Goal: Task Accomplishment & Management: Manage account settings

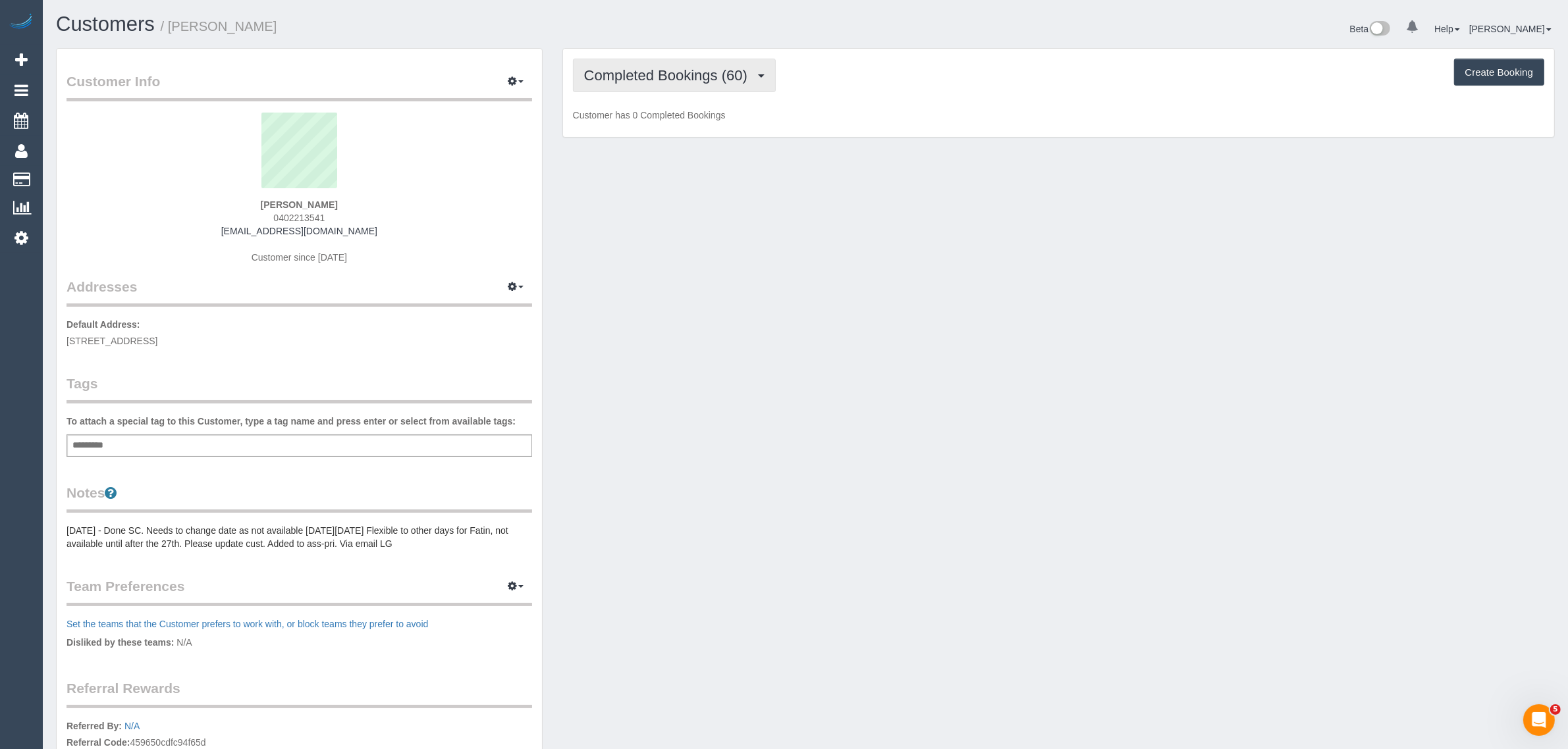
click at [624, 67] on span "Completed Bookings (60)" at bounding box center [669, 75] width 170 height 17
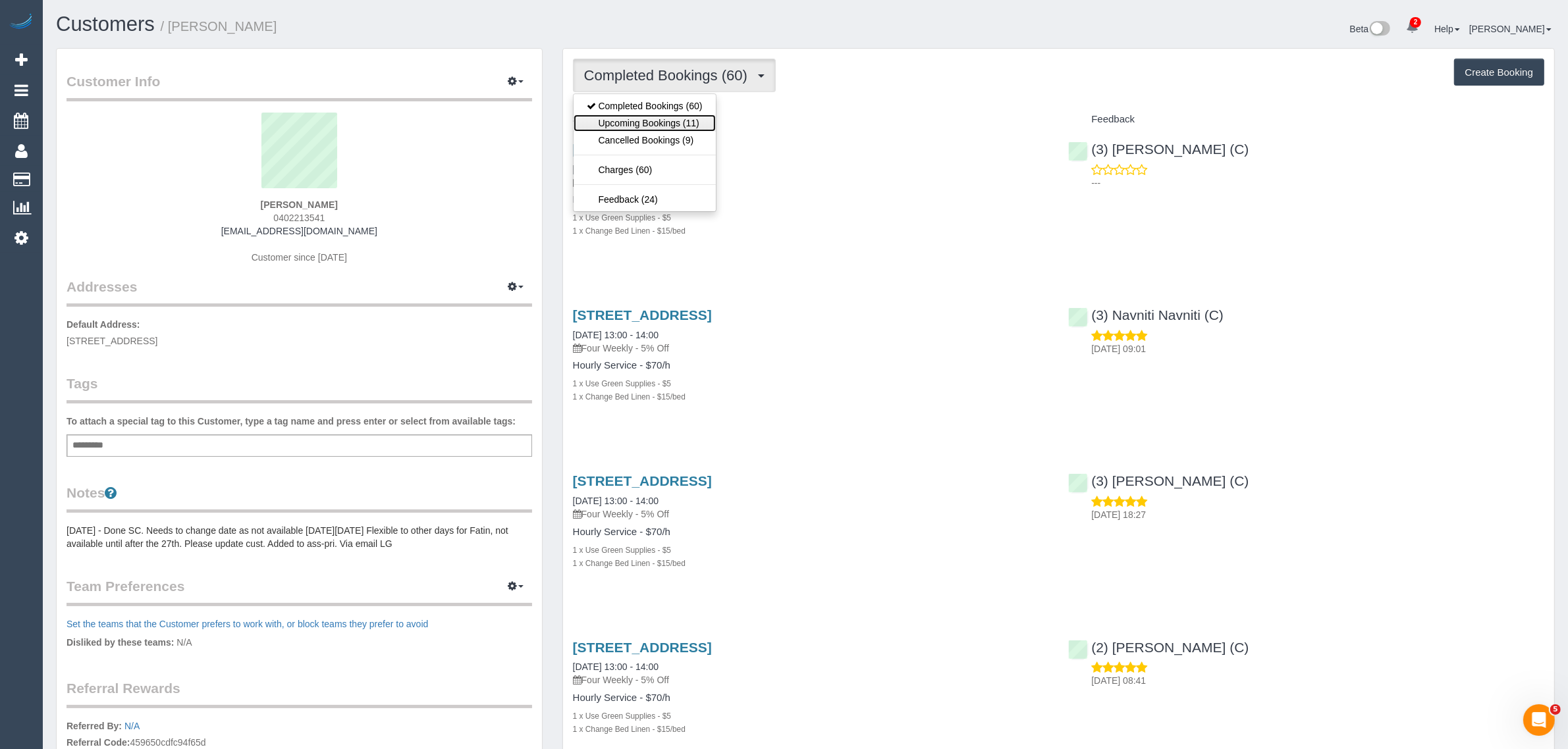
click at [624, 117] on link "Upcoming Bookings (11)" at bounding box center [645, 123] width 142 height 17
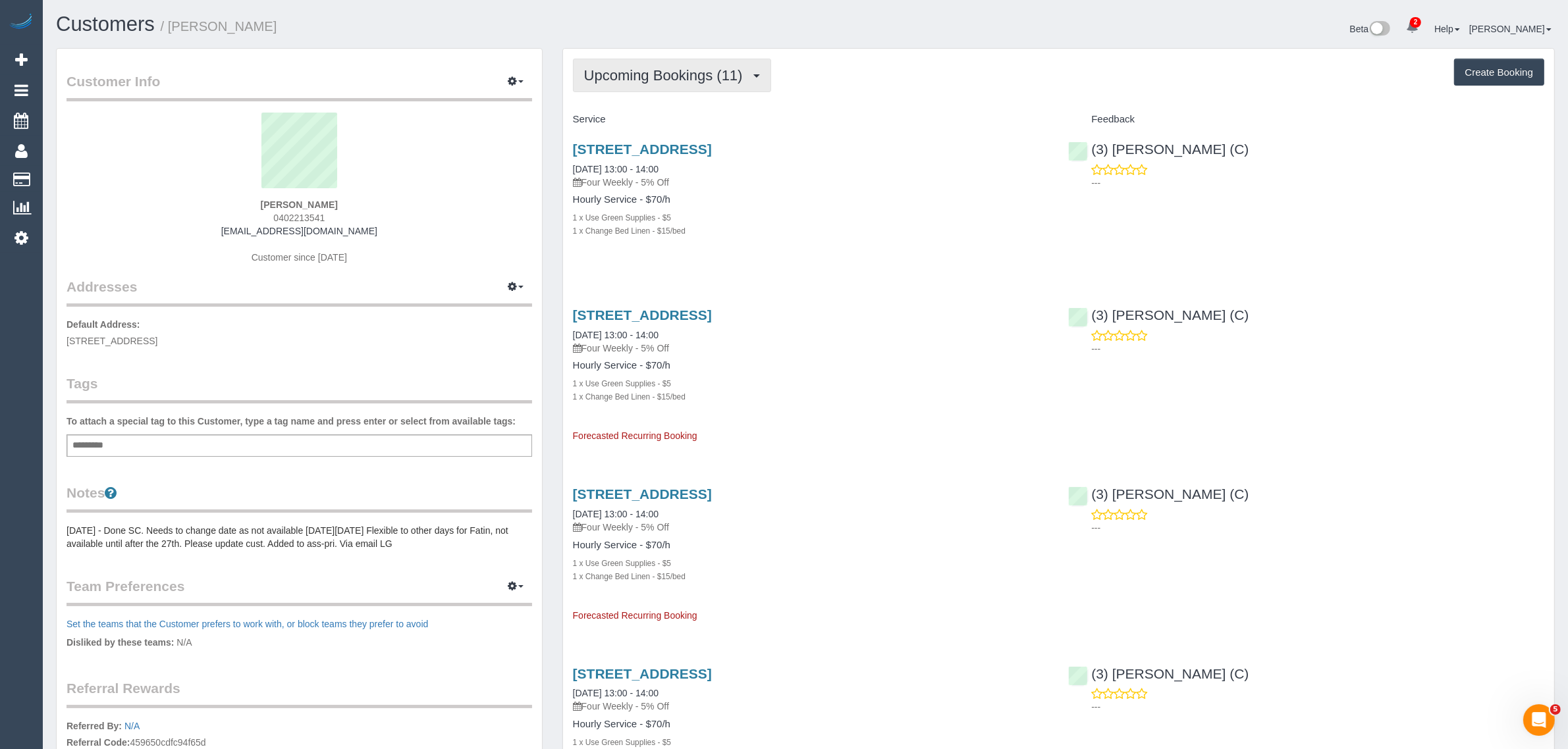
click at [679, 74] on span "Upcoming Bookings (11)" at bounding box center [667, 75] width 165 height 17
click at [673, 100] on link "Completed Bookings (60)" at bounding box center [645, 106] width 142 height 17
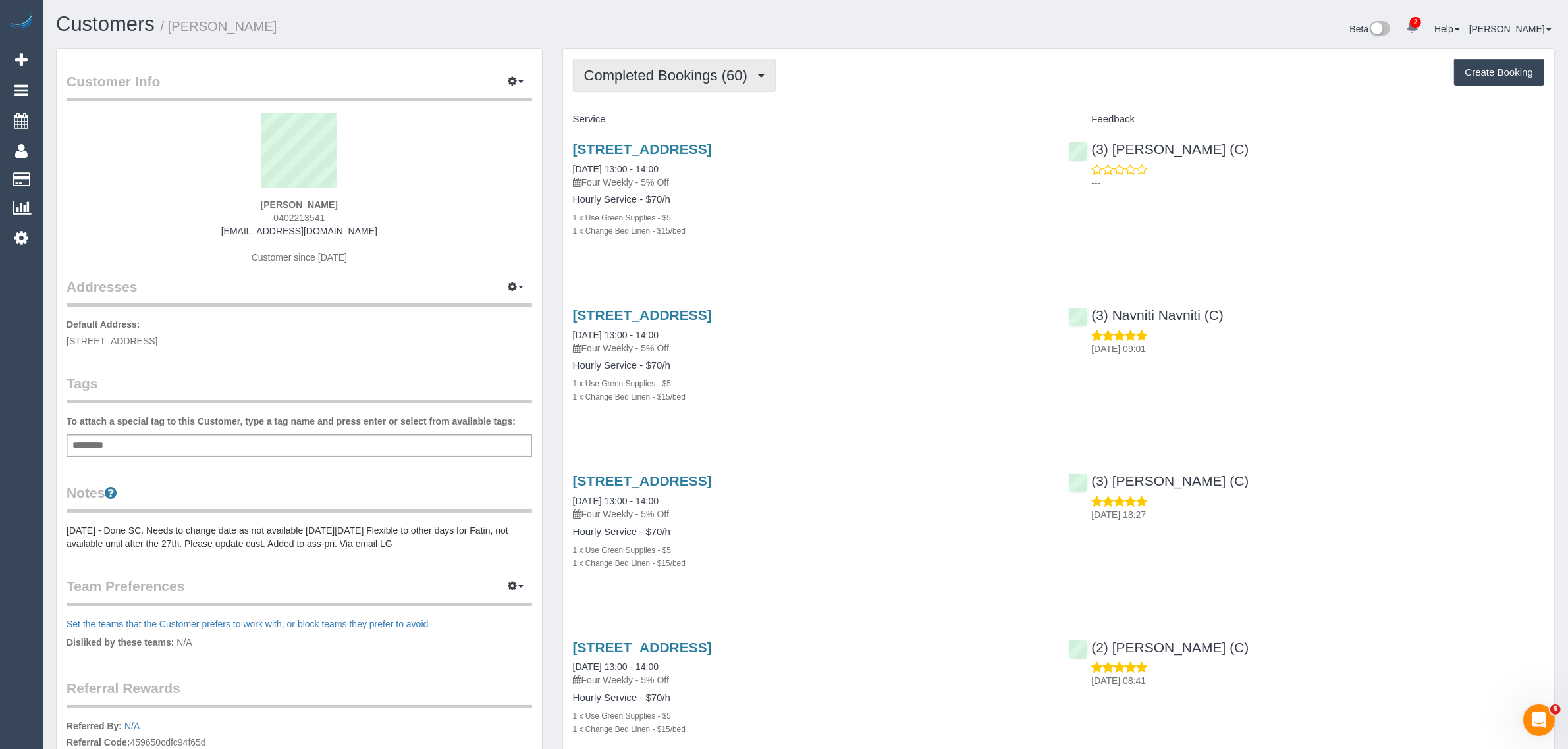
click at [682, 70] on span "Completed Bookings (60)" at bounding box center [669, 75] width 170 height 17
click at [664, 119] on link "Upcoming Bookings (11)" at bounding box center [645, 123] width 142 height 17
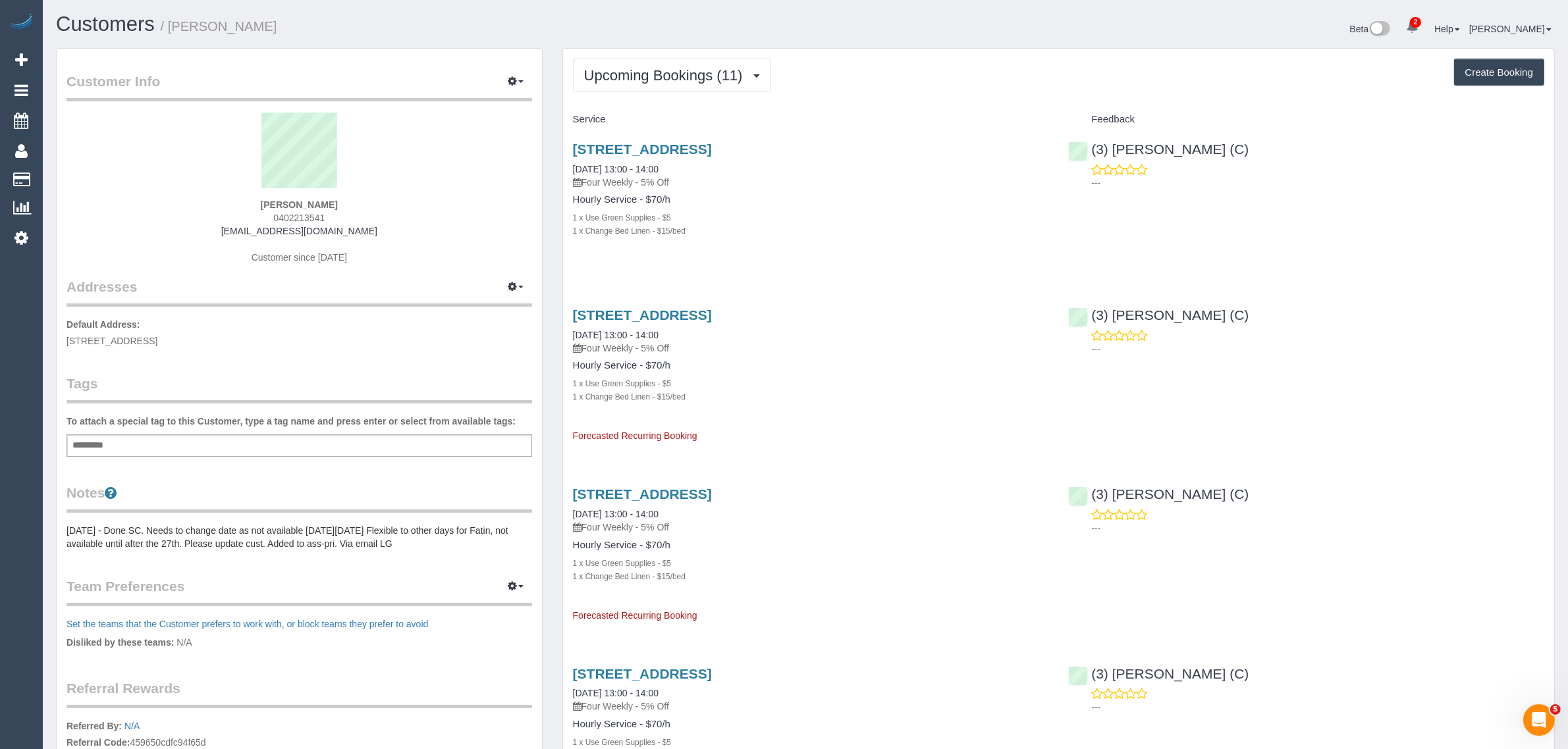
click at [307, 214] on span "0402213541" at bounding box center [299, 218] width 52 height 11
copy span "0402213541"
click at [675, 81] on span "Upcoming Bookings (11)" at bounding box center [667, 75] width 165 height 17
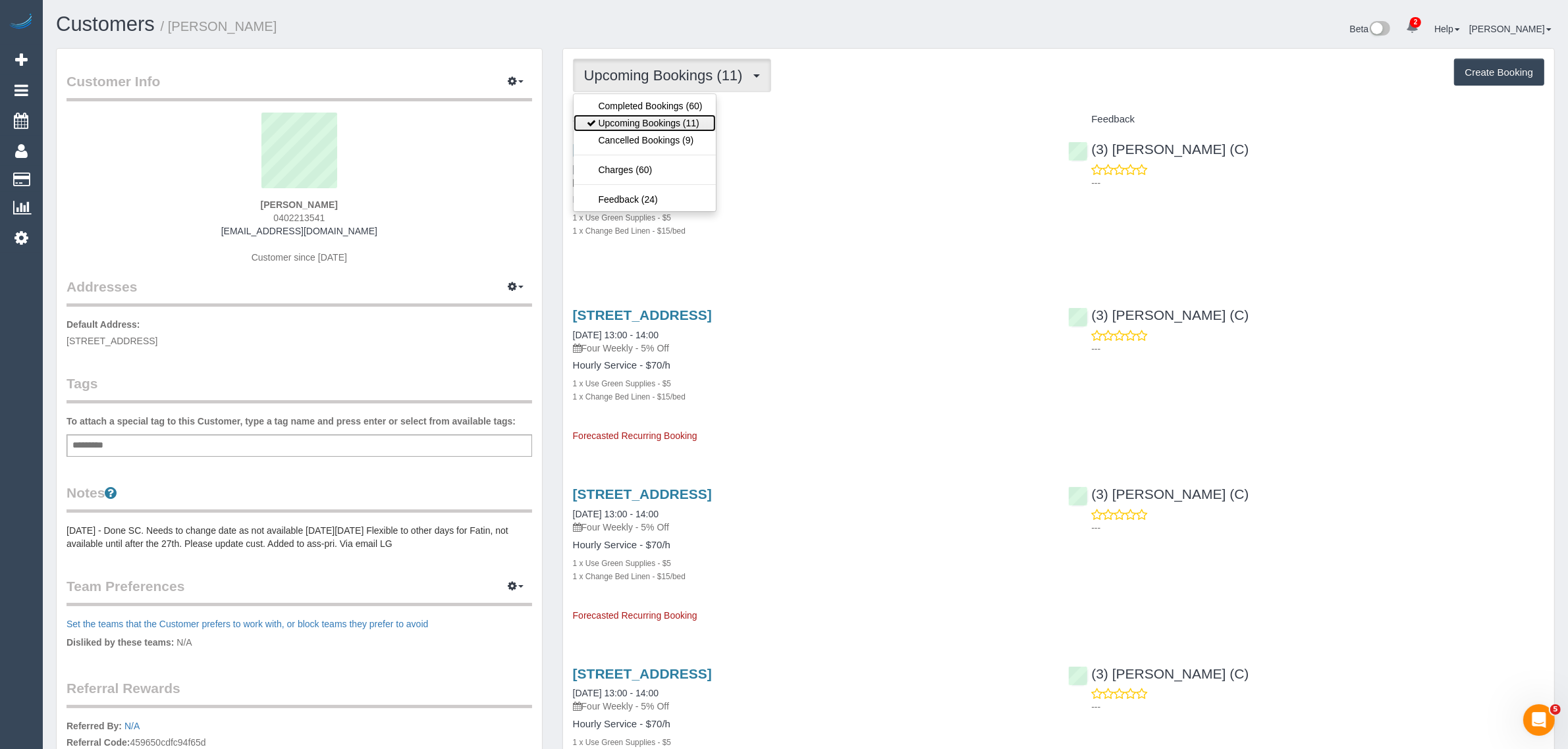
click at [657, 119] on link "Upcoming Bookings (11)" at bounding box center [645, 123] width 142 height 17
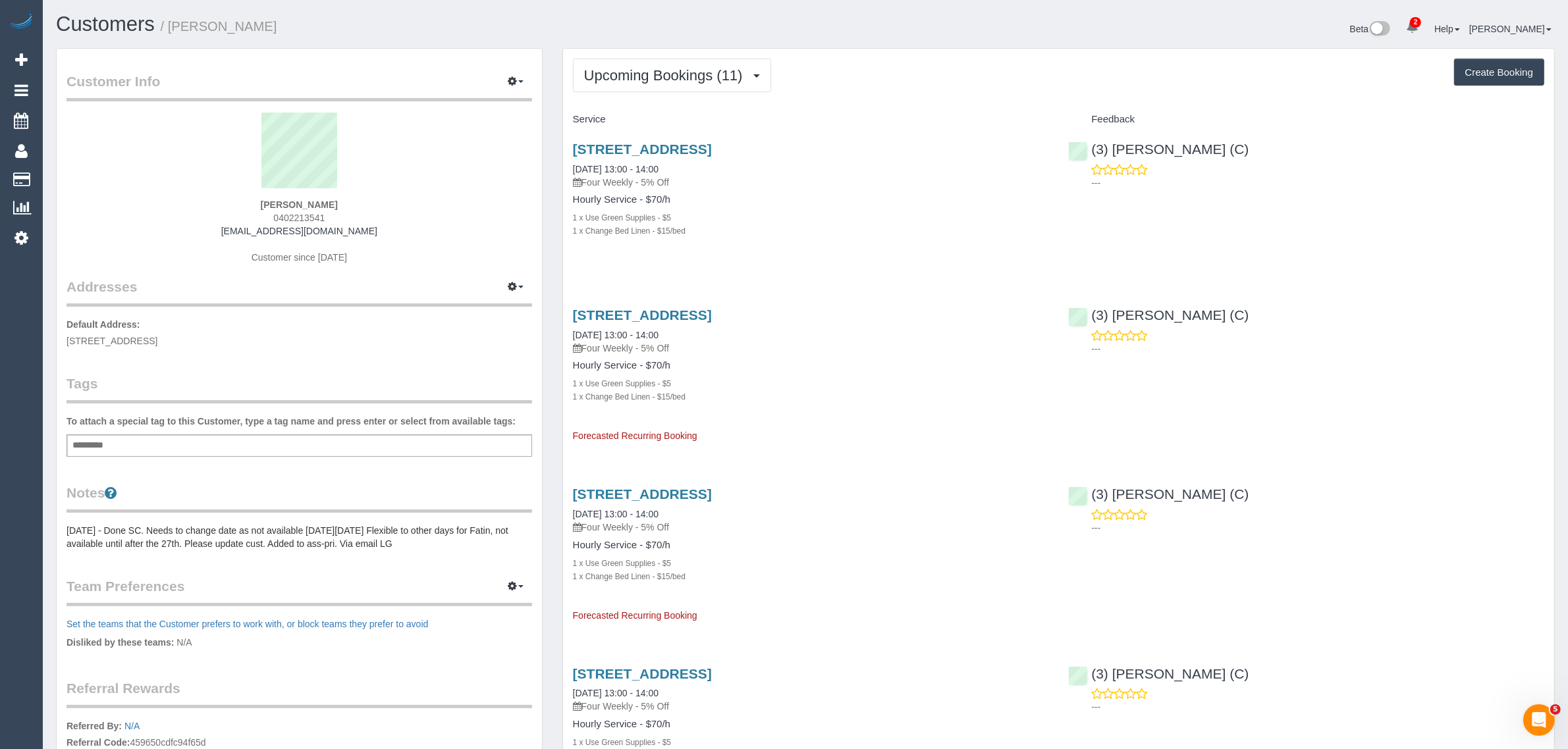
click at [677, 161] on div "[STREET_ADDRESS] [DATE] 13:00 - 14:00 Four Weekly - 5% Off" at bounding box center [811, 165] width 476 height 48
click at [672, 149] on link "[STREET_ADDRESS]" at bounding box center [642, 149] width 139 height 15
click at [311, 218] on span "0402213541" at bounding box center [299, 218] width 52 height 11
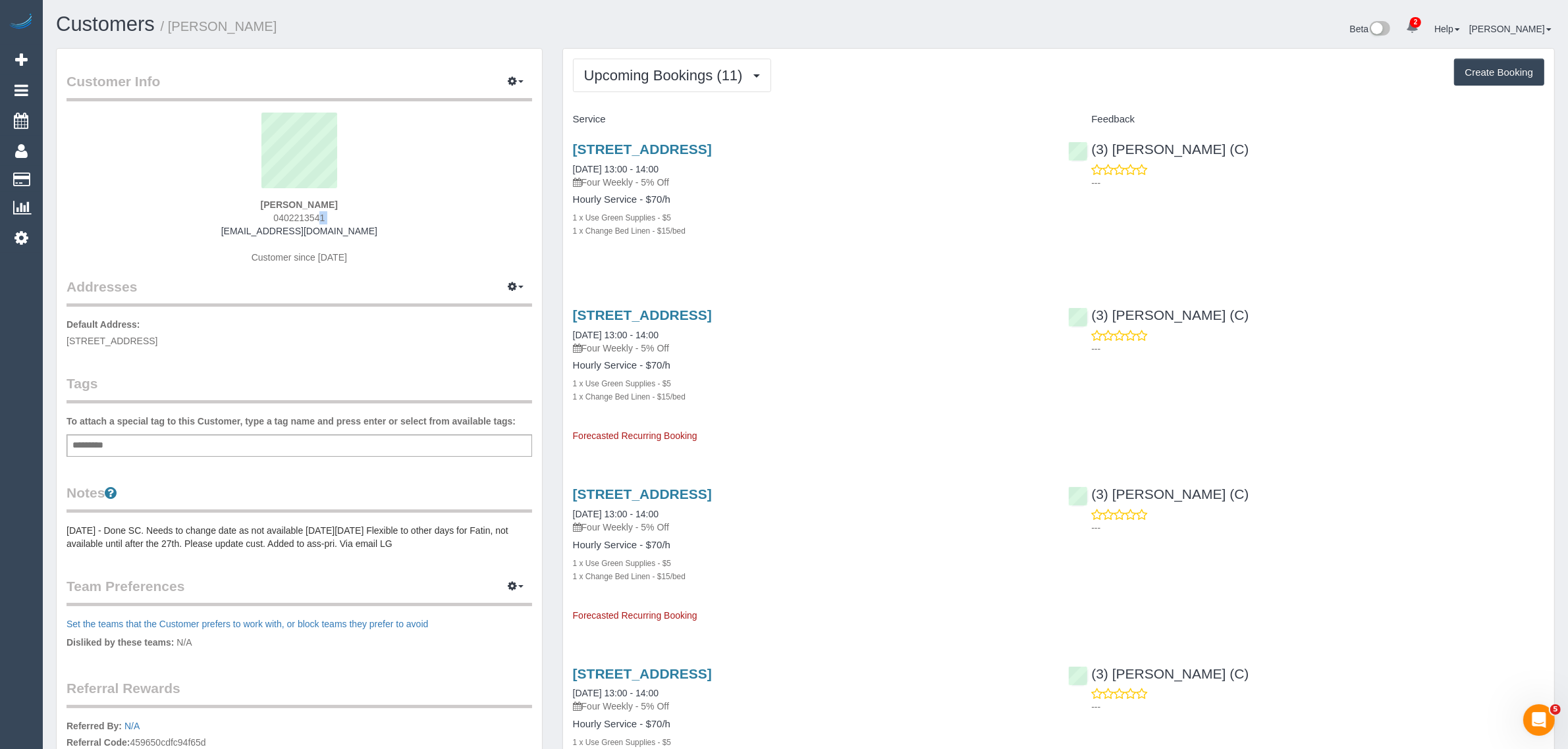
copy div "0402213541"
click at [959, 114] on h4 "Service" at bounding box center [811, 119] width 476 height 11
click at [910, 87] on div "Upcoming Bookings (11) Completed Bookings (60) Upcoming Bookings (11) Cancelled…" at bounding box center [1059, 75] width 971 height 34
click at [550, 716] on div "Customer Info Edit Contact Info Send Message Email Preferences Special Sales Ta…" at bounding box center [299, 489] width 506 height 883
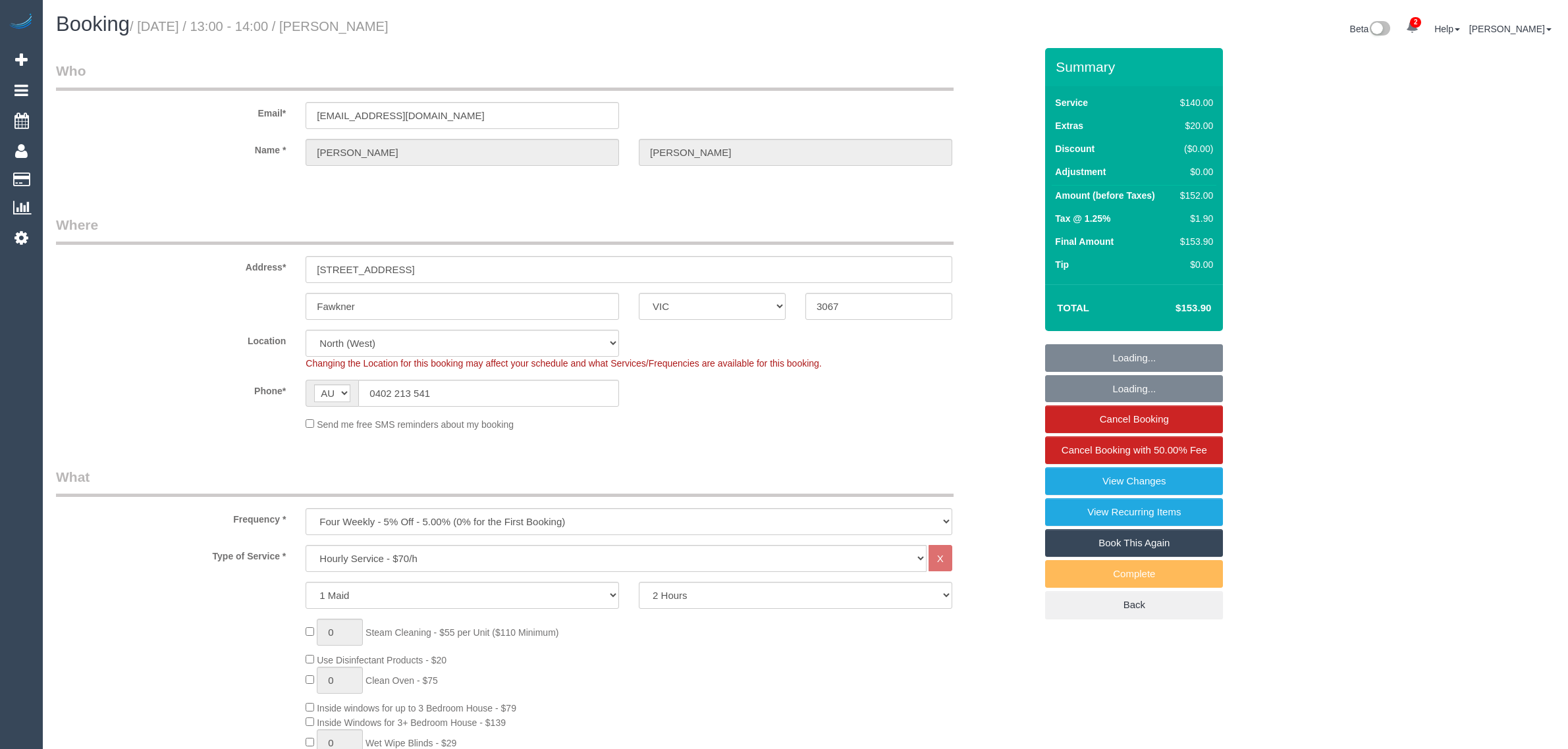
select select "VIC"
select select "string:stripe-pm_1M7SGt2GScqysDRVvWs48aux"
select select "number:29"
select select "number:14"
select select "number:19"
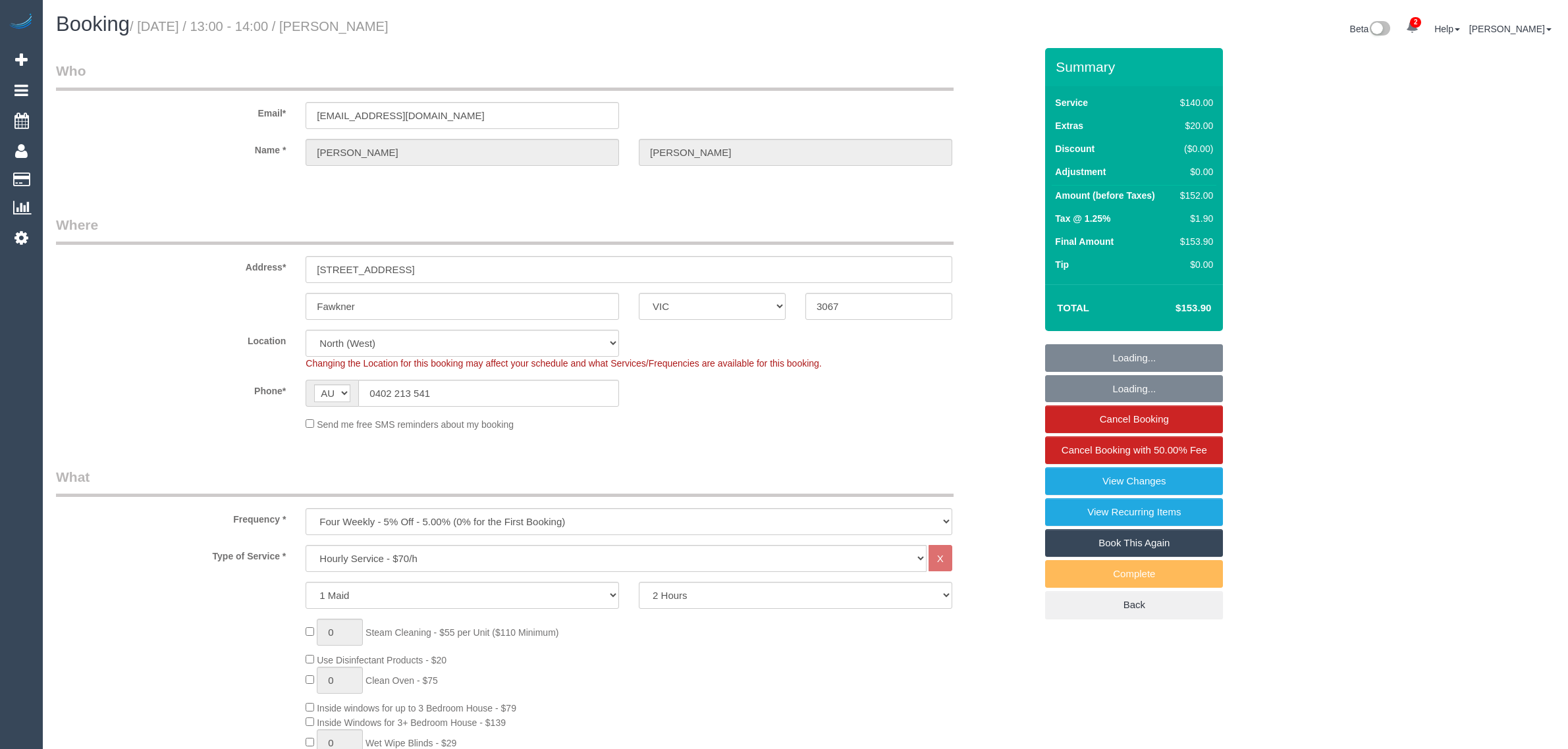
select select "number:25"
select select "number:12"
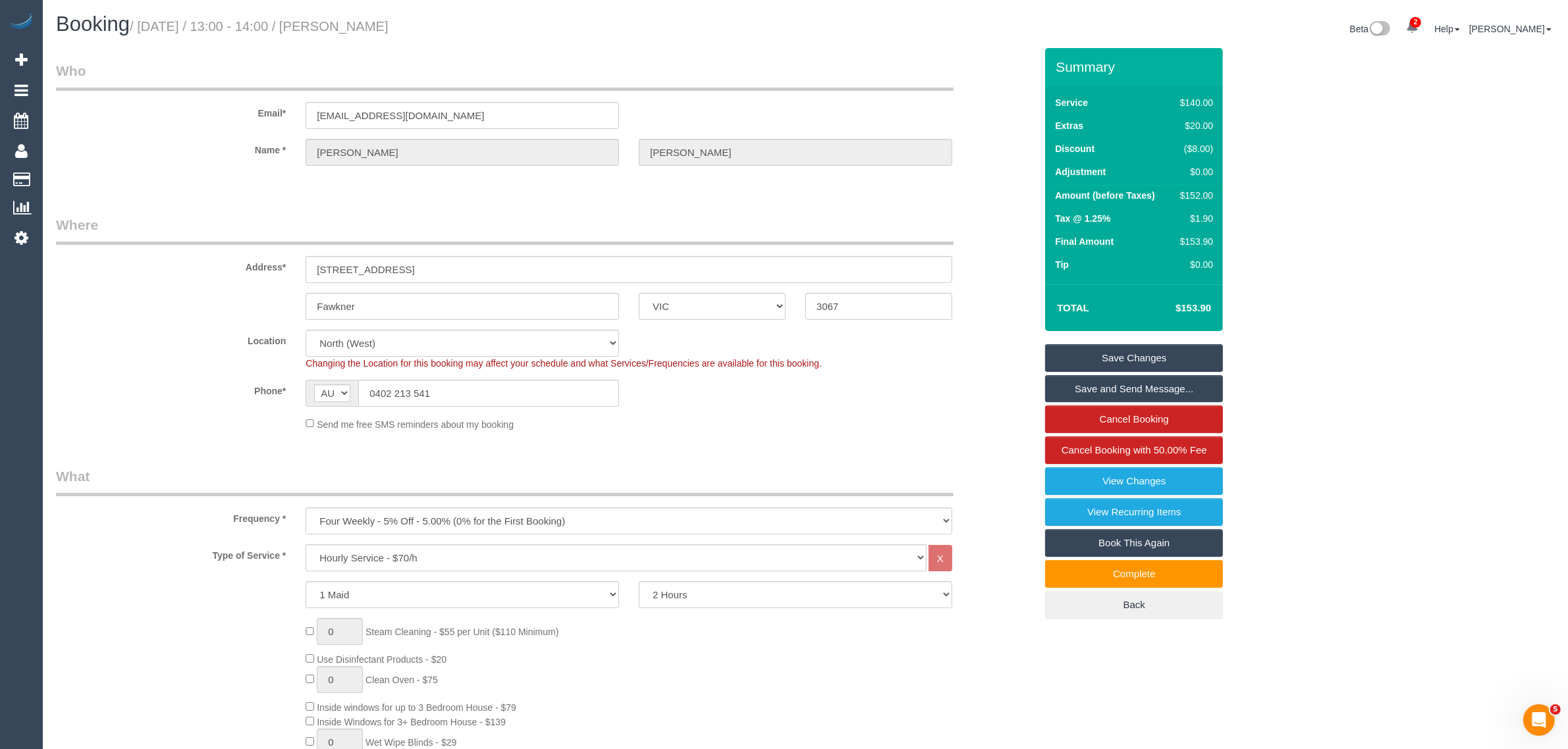
click at [969, 219] on div "Address* 1/104 Lorne Street" at bounding box center [546, 249] width 999 height 68
click at [861, 354] on div "Location Office City East (North) East (South) Inner East Inner North (East) In…" at bounding box center [546, 350] width 999 height 40
click at [996, 417] on div "Send me free SMS reminders about my booking" at bounding box center [546, 424] width 999 height 15
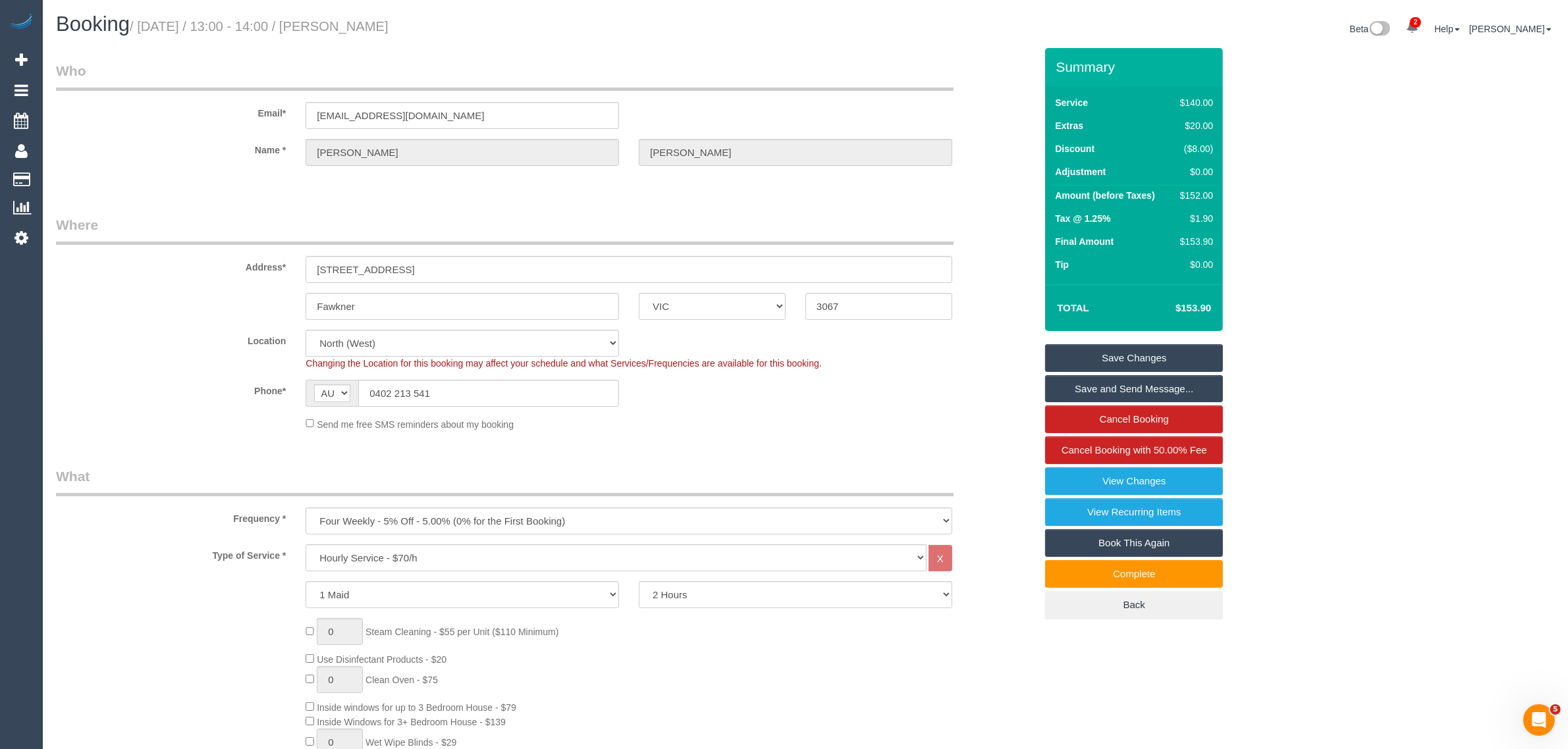
click at [810, 74] on legend "Who" at bounding box center [504, 76] width 897 height 30
click at [1078, 421] on link "Cancel Booking" at bounding box center [1134, 419] width 178 height 28
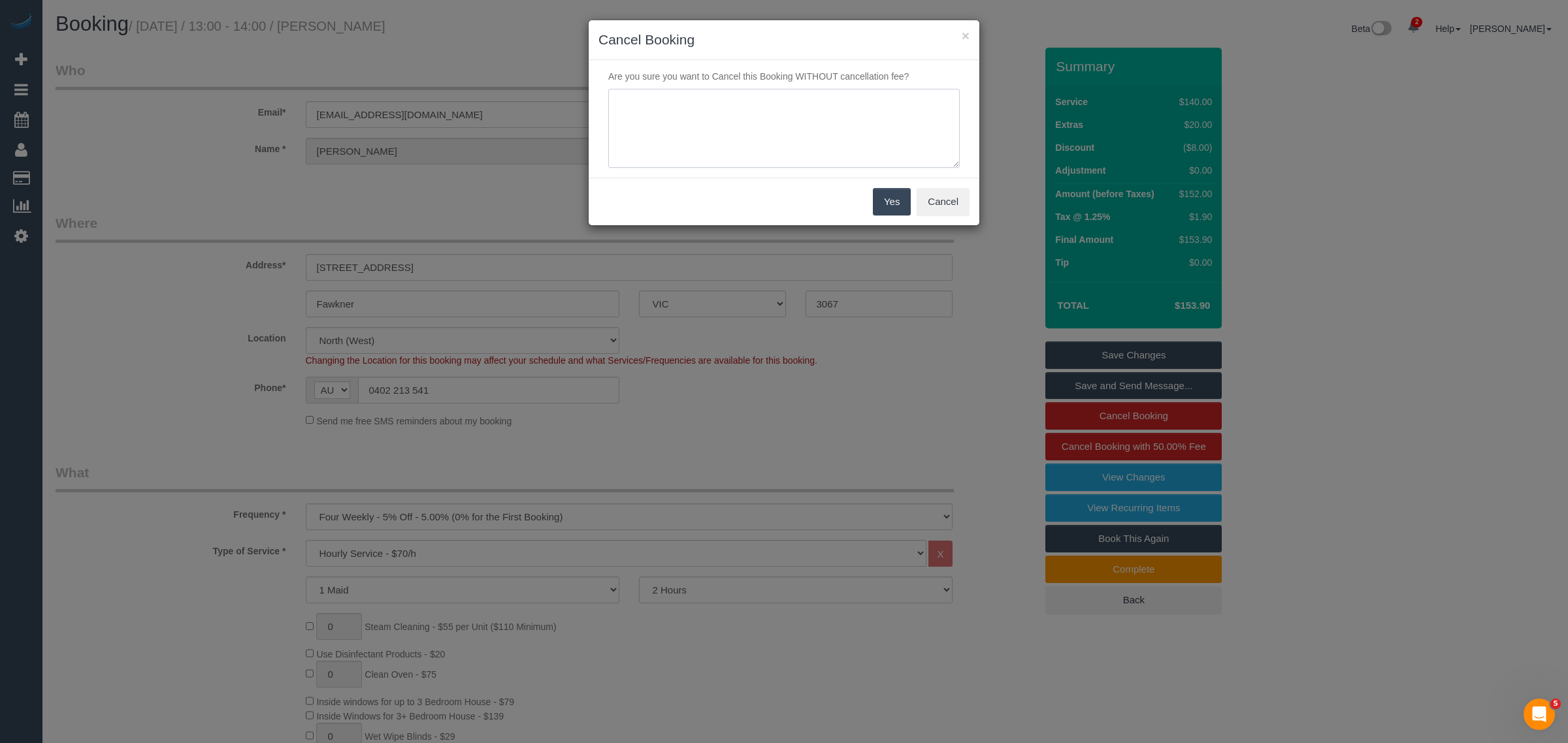
click at [722, 127] on textarea at bounding box center [784, 128] width 352 height 80
type textarea "customer decided to skip via call - KA"
click at [892, 207] on button "Yes" at bounding box center [892, 202] width 38 height 27
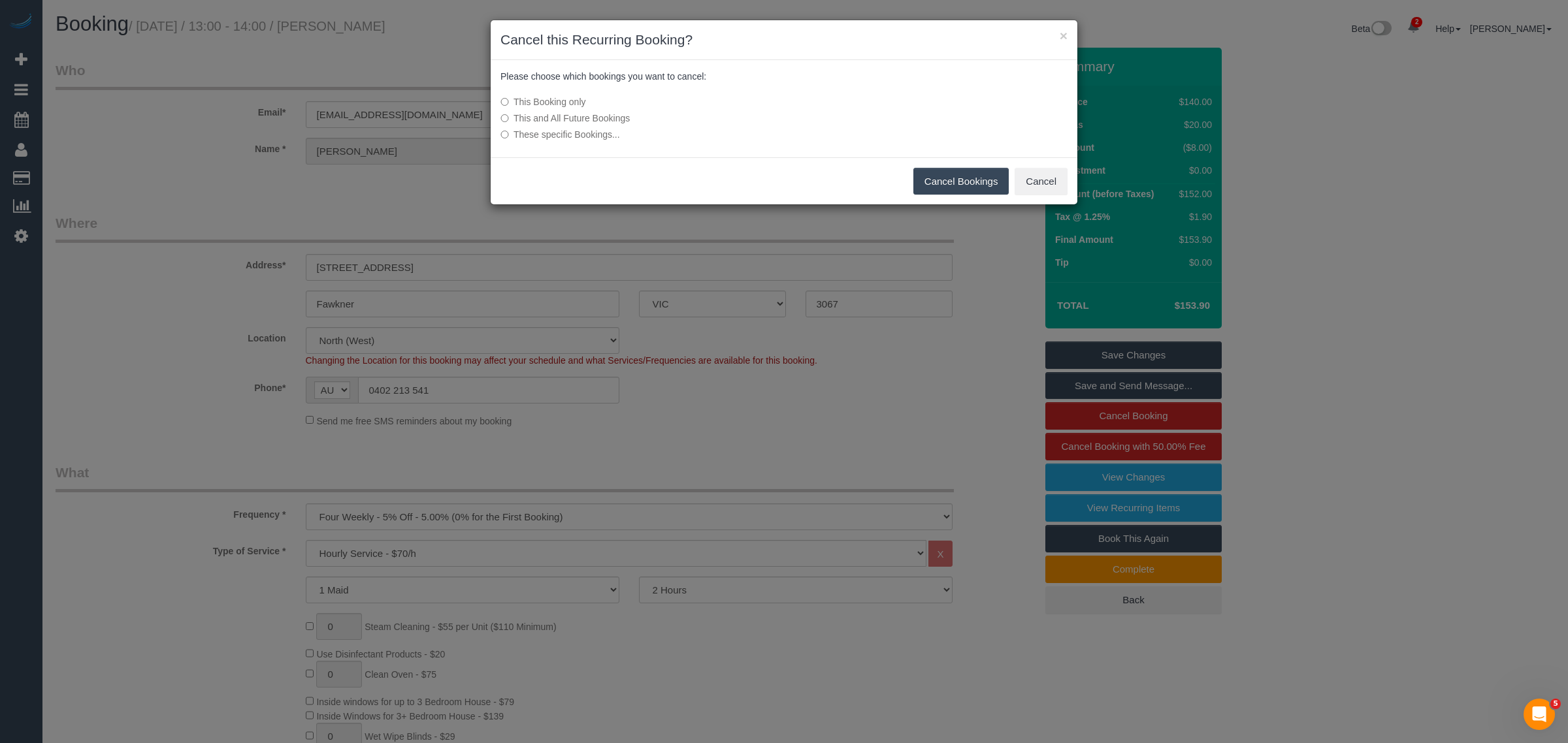
click at [924, 190] on button "Cancel Bookings" at bounding box center [961, 181] width 96 height 27
